Goal: Answer question/provide support: Share knowledge or assist other users

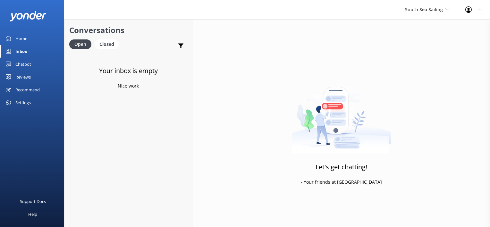
drag, startPoint x: 20, startPoint y: 63, endPoint x: 26, endPoint y: 65, distance: 6.3
click at [20, 63] on div "Chatbot" at bounding box center [23, 64] width 16 height 13
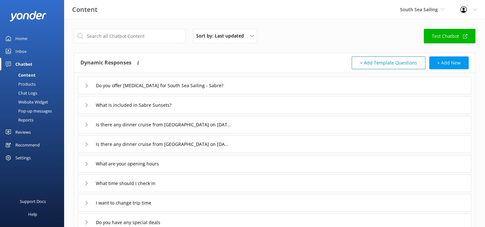
click at [33, 91] on div "Chat Logs" at bounding box center [20, 93] width 33 height 9
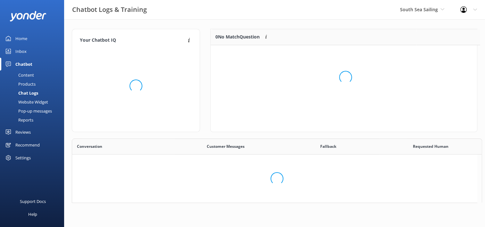
scroll to position [5, 5]
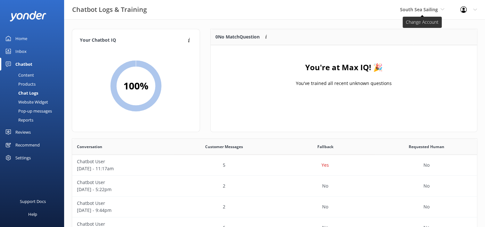
click at [433, 9] on span "South Sea Sailing" at bounding box center [419, 9] width 38 height 6
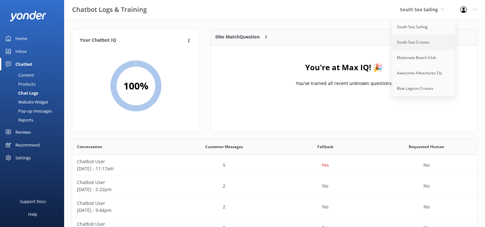
click at [426, 43] on link "South Sea Cruises" at bounding box center [424, 42] width 64 height 15
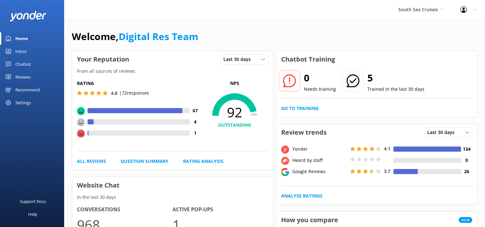
click at [26, 51] on div "Inbox" at bounding box center [20, 51] width 11 height 13
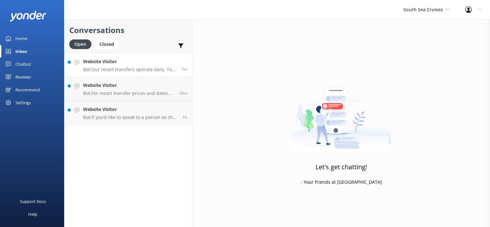
click at [141, 66] on div "Website Visitor Bot: Our resort transfers operate daily. To view the resort tra…" at bounding box center [130, 65] width 94 height 14
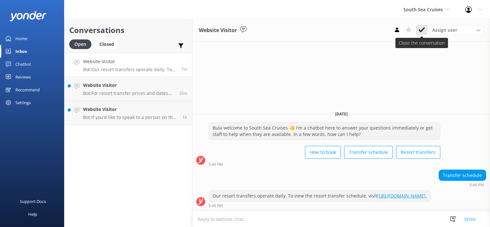
click at [425, 32] on icon at bounding box center [421, 30] width 6 height 6
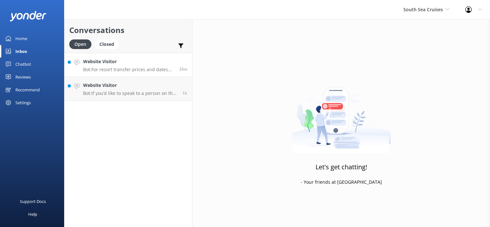
click at [158, 67] on p "Bot: For resort transfer prices and dates from [GEOGRAPHIC_DATA] to [GEOGRAPHIC…" at bounding box center [128, 70] width 91 height 6
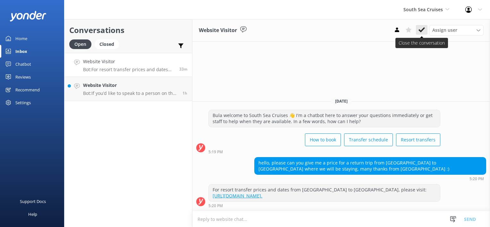
click at [419, 32] on icon at bounding box center [421, 30] width 6 height 6
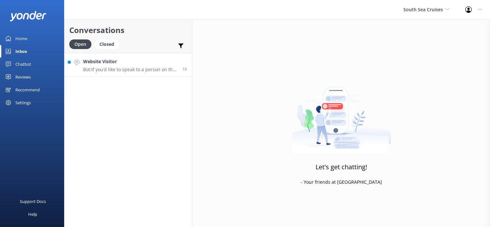
click at [158, 63] on h4 "Website Visitor" at bounding box center [130, 61] width 95 height 7
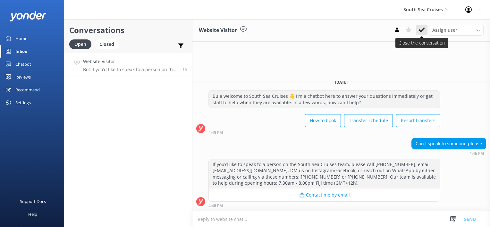
click at [421, 30] on icon at bounding box center [421, 30] width 6 height 6
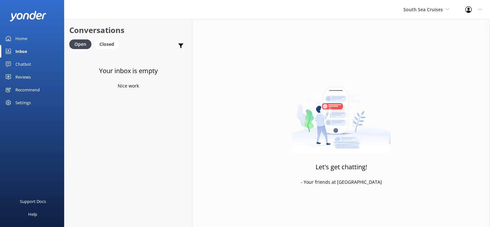
click at [34, 62] on link "Chatbot" at bounding box center [32, 64] width 64 height 13
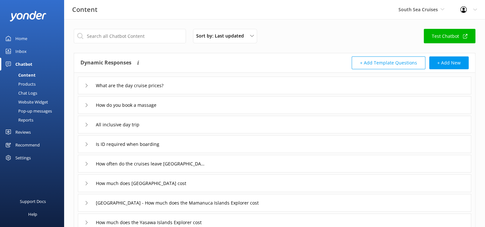
click at [32, 94] on div "Chat Logs" at bounding box center [20, 93] width 33 height 9
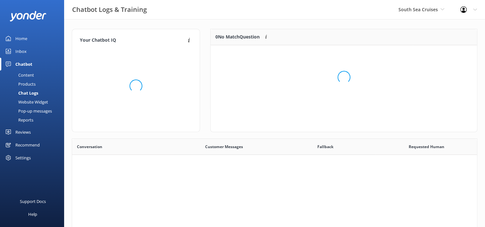
scroll to position [220, 400]
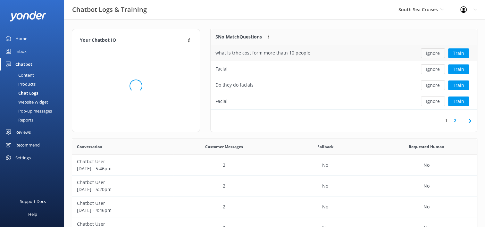
click at [435, 54] on button "Ignore" at bounding box center [433, 53] width 24 height 10
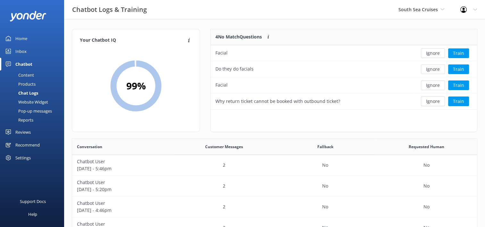
click at [434, 53] on button "Ignore" at bounding box center [433, 53] width 24 height 10
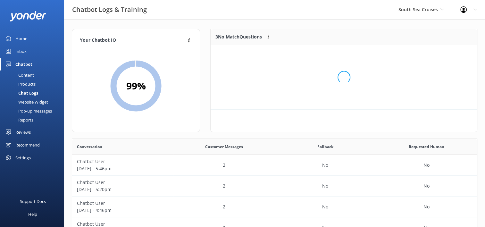
scroll to position [59, 261]
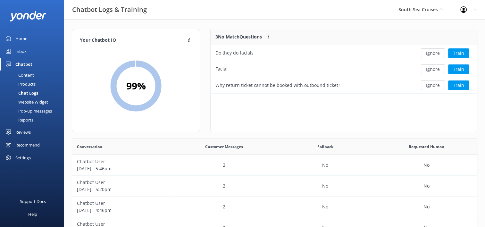
click at [434, 53] on button "Ignore" at bounding box center [433, 53] width 24 height 10
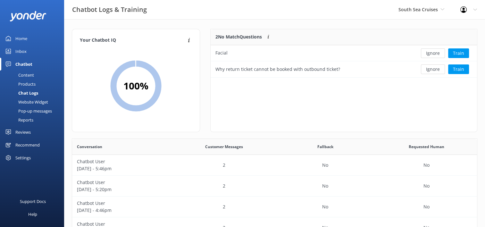
scroll to position [43, 261]
click at [434, 53] on button "Ignore" at bounding box center [433, 53] width 24 height 10
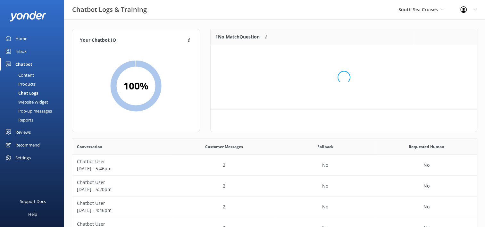
scroll to position [5, 5]
click at [434, 53] on button "Ignore" at bounding box center [433, 53] width 24 height 10
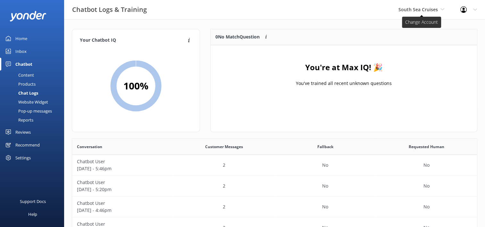
click at [437, 12] on span "South Sea Cruises" at bounding box center [418, 9] width 39 height 6
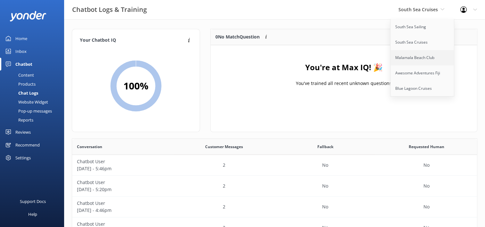
click at [429, 58] on link "Malamala Beach Club" at bounding box center [423, 57] width 64 height 15
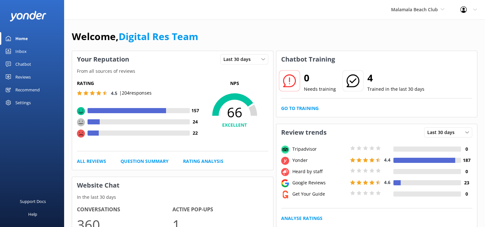
click at [20, 51] on div "Inbox" at bounding box center [20, 51] width 11 height 13
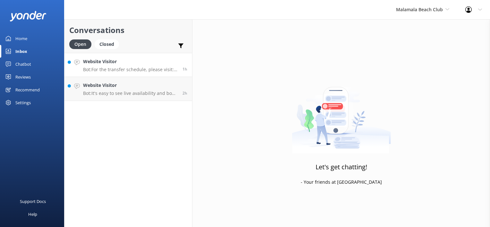
click at [130, 63] on h4 "Website Visitor" at bounding box center [130, 61] width 95 height 7
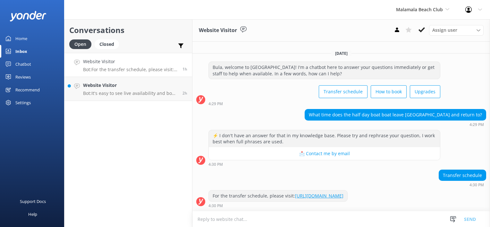
click at [251, 220] on textarea at bounding box center [341, 219] width 298 height 16
click at [229, 221] on textarea at bounding box center [341, 219] width 298 height 16
type textarea "H"
type textarea "Half Day departs Port Denarau at 12:00p.m. and returns to Port at 6:00p.m."
click at [469, 221] on button "Send" at bounding box center [470, 219] width 24 height 16
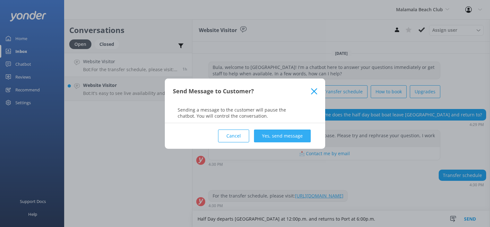
click at [299, 134] on button "Yes, send message" at bounding box center [282, 136] width 57 height 13
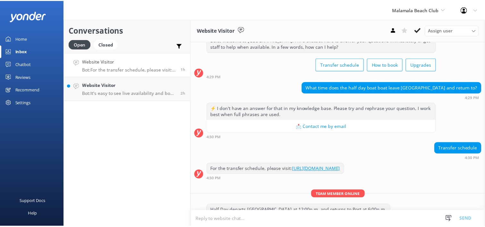
scroll to position [37, 0]
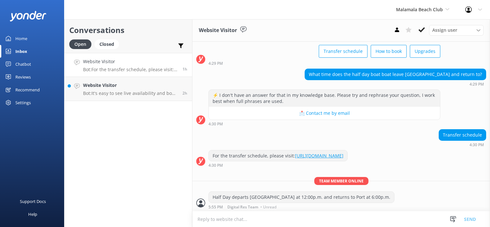
click at [244, 221] on textarea at bounding box center [341, 219] width 298 height 16
type textarea "P"
click at [418, 31] on button at bounding box center [422, 30] width 12 height 10
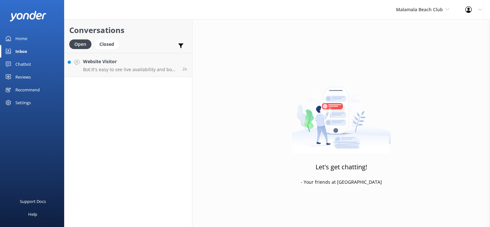
click at [167, 67] on p "Bot: It's easy to see live availability and book online at https://secure.malam…" at bounding box center [130, 70] width 95 height 6
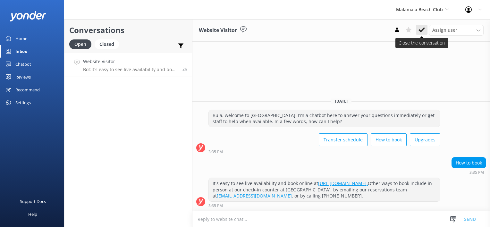
click at [421, 28] on icon at bounding box center [421, 30] width 6 height 6
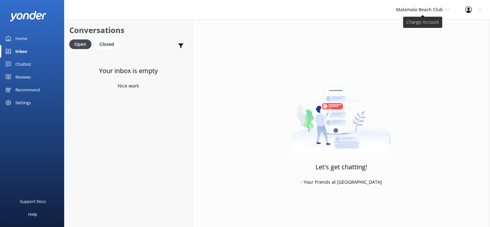
click at [445, 7] on span "Malamala Beach Club" at bounding box center [422, 9] width 53 height 7
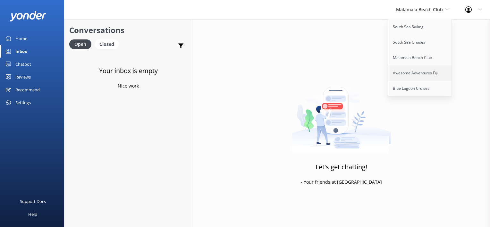
click at [425, 72] on link "Awesome Adventures Fiji" at bounding box center [420, 72] width 64 height 15
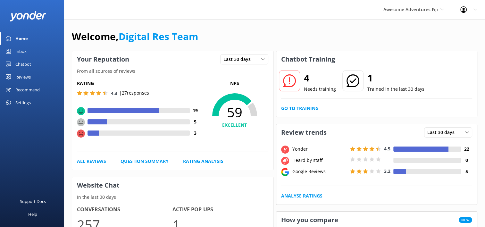
drag, startPoint x: 21, startPoint y: 49, endPoint x: 56, endPoint y: 54, distance: 35.6
click at [21, 48] on div "Inbox" at bounding box center [20, 51] width 11 height 13
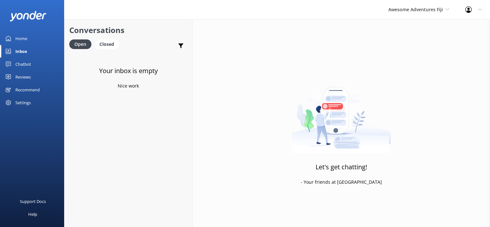
drag, startPoint x: 14, startPoint y: 63, endPoint x: 46, endPoint y: 70, distance: 32.6
click at [14, 63] on link "Chatbot" at bounding box center [32, 64] width 64 height 13
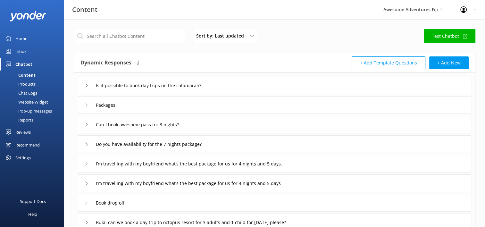
drag, startPoint x: 22, startPoint y: 92, endPoint x: 34, endPoint y: 94, distance: 12.7
click at [22, 92] on div "Chat Logs" at bounding box center [20, 93] width 33 height 9
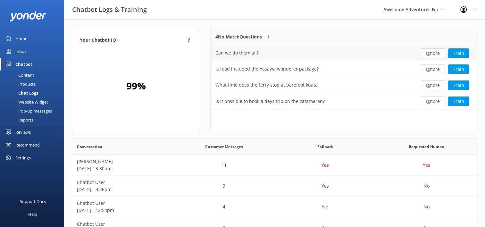
scroll to position [5, 5]
click at [437, 52] on button "Ignore" at bounding box center [433, 53] width 24 height 10
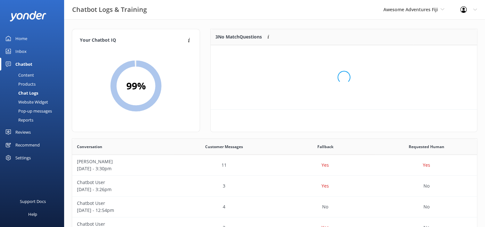
scroll to position [59, 261]
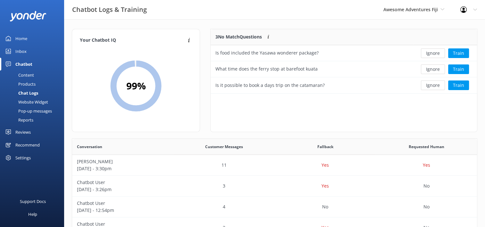
click at [435, 52] on button "Ignore" at bounding box center [433, 53] width 24 height 10
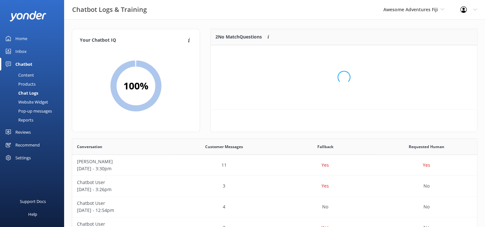
scroll to position [43, 261]
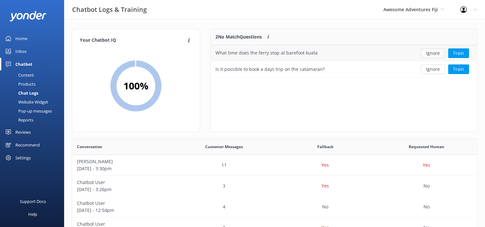
click at [435, 52] on button "Ignore" at bounding box center [433, 53] width 24 height 10
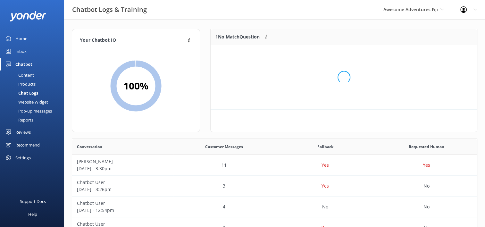
scroll to position [5, 5]
click at [435, 52] on button "Ignore" at bounding box center [433, 53] width 24 height 10
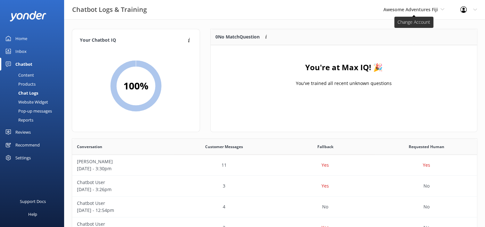
click at [427, 12] on span "Awesome Adventures Fiji" at bounding box center [411, 9] width 55 height 6
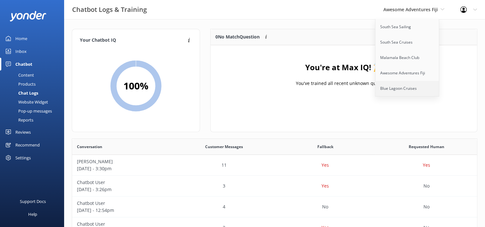
click at [412, 90] on link "Blue Lagoon Cruises" at bounding box center [407, 88] width 64 height 15
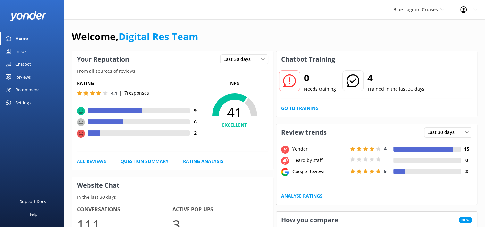
click at [27, 63] on div "Chatbot" at bounding box center [23, 64] width 16 height 13
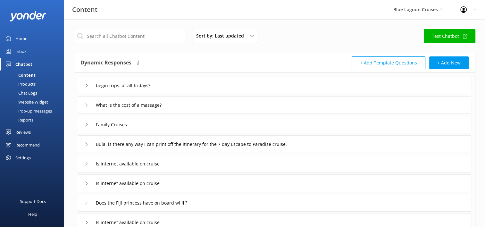
click at [31, 90] on div "Chat Logs" at bounding box center [20, 93] width 33 height 9
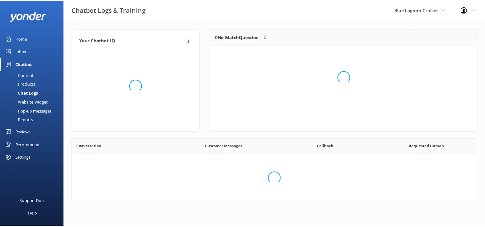
scroll to position [220, 400]
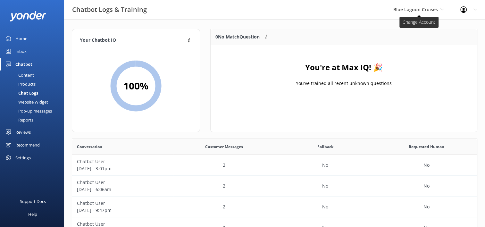
click at [434, 7] on span "Blue Lagoon Cruises" at bounding box center [415, 9] width 45 height 6
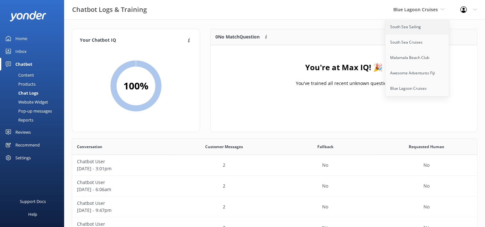
click at [421, 24] on link "South Sea Sailing" at bounding box center [417, 26] width 64 height 15
